Goal: Use online tool/utility

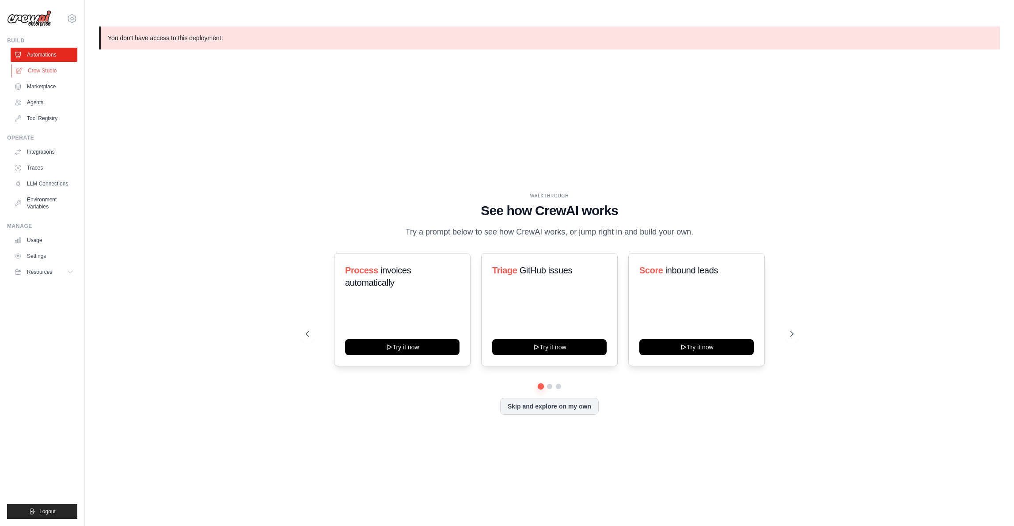
click at [43, 68] on link "Crew Studio" at bounding box center [44, 71] width 67 height 14
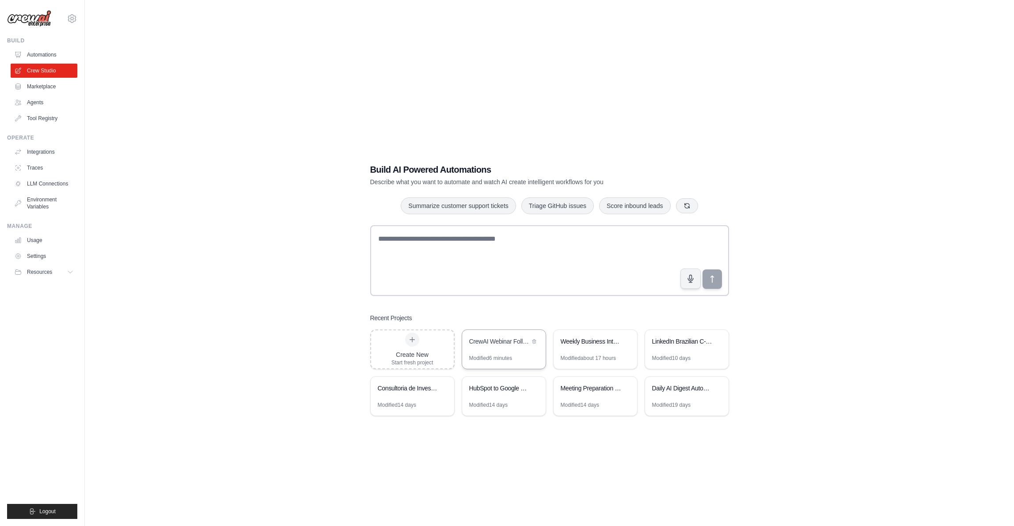
click at [494, 337] on div "CrewAI Webinar Follow-up Email Automation" at bounding box center [499, 341] width 61 height 9
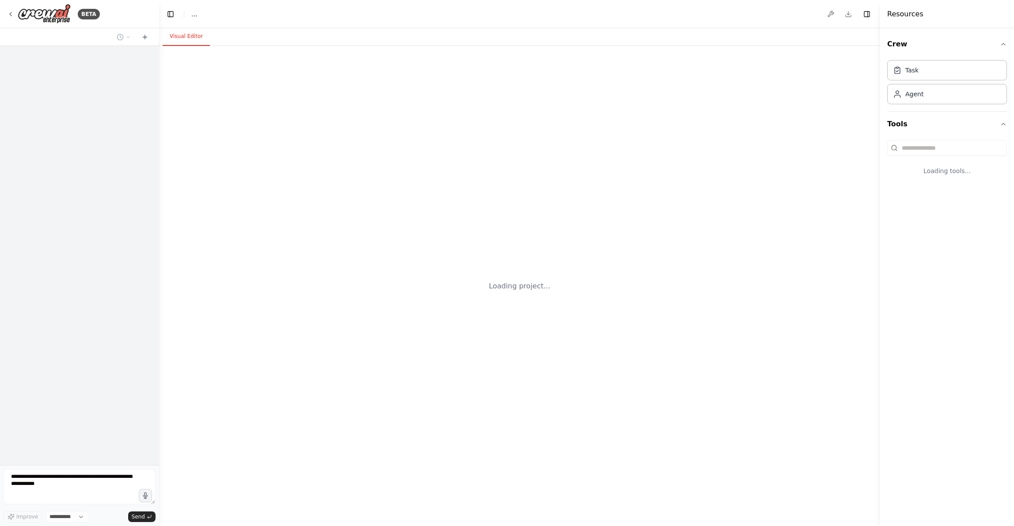
select select "****"
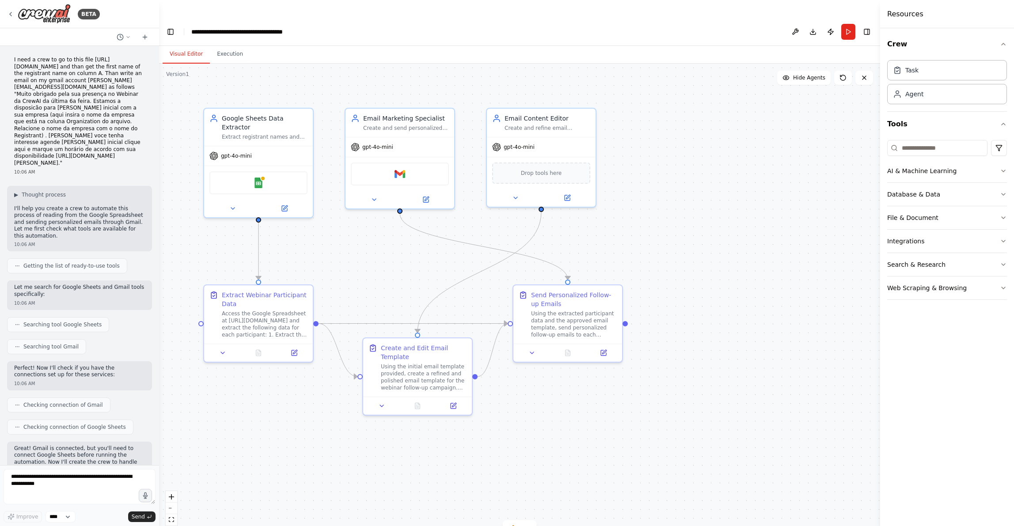
drag, startPoint x: 38, startPoint y: 86, endPoint x: 79, endPoint y: 127, distance: 57.8
click at [79, 127] on p "I need a crew to go to this file https://docs.google.com/spreadsheets/d/1C1MLf8…" at bounding box center [79, 112] width 131 height 110
copy p "Muito obrigado pela sua presença no Webinar da CrewAI da última 6a feira. Estam…"
drag, startPoint x: 102, startPoint y: 95, endPoint x: 215, endPoint y: 65, distance: 117.5
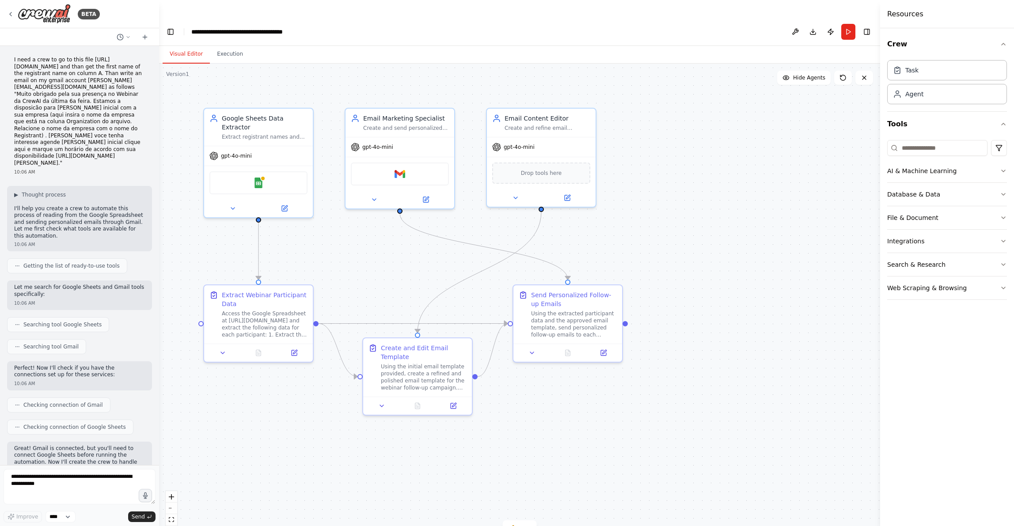
click at [0, 0] on div "BETA I need a crew to go to this file https://docs.google.com/spreadsheets/d/1C…" at bounding box center [79, 263] width 159 height 526
